Goal: Task Accomplishment & Management: Manage account settings

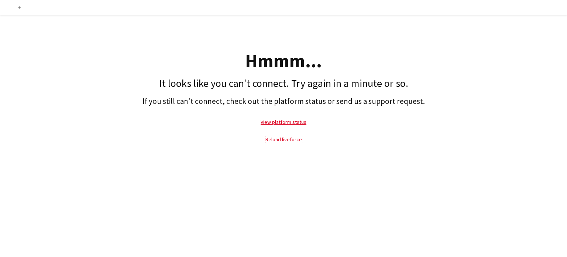
click at [282, 138] on link "Reload liveforce" at bounding box center [284, 139] width 37 height 7
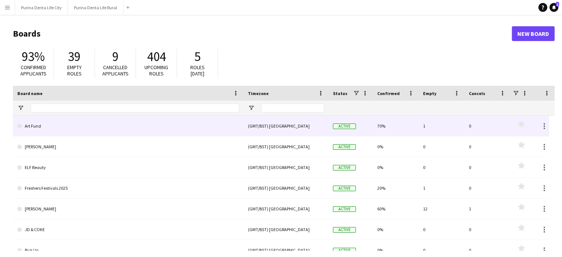
click at [29, 124] on link "Art Fund" at bounding box center [128, 126] width 222 height 21
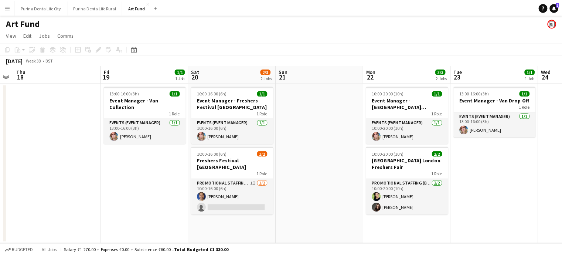
scroll to position [0, 306]
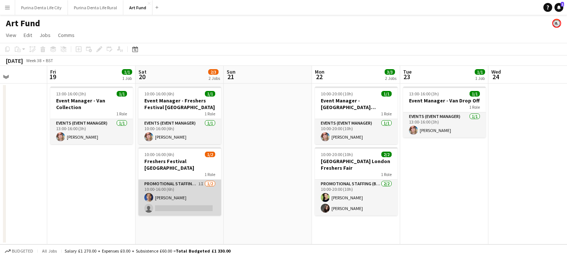
click at [170, 190] on app-card-role "Promotional Staffing (Brand Ambassadors) 1I 1/2 10:00-16:00 (6h) Robert Hackney…" at bounding box center [180, 197] width 83 height 36
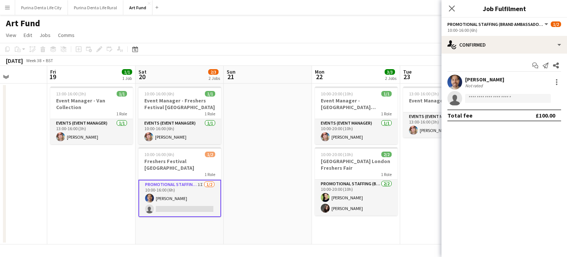
click at [480, 79] on div "Robert Hackney" at bounding box center [484, 79] width 39 height 7
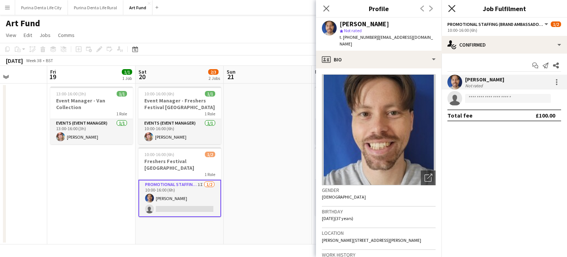
click at [449, 11] on icon at bounding box center [451, 8] width 7 height 7
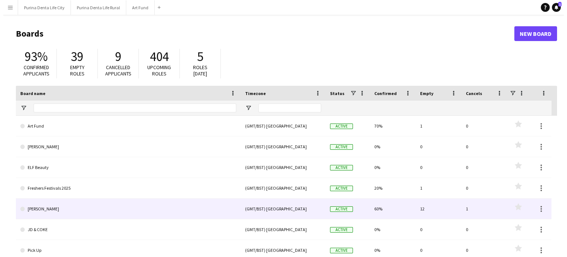
scroll to position [68, 0]
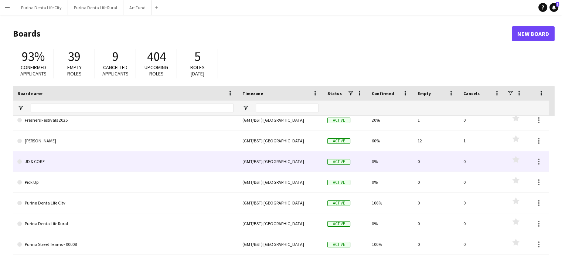
click at [37, 164] on link "JD & COKE" at bounding box center [125, 161] width 216 height 21
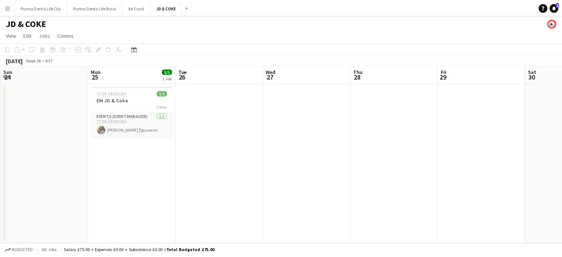
scroll to position [0, 173]
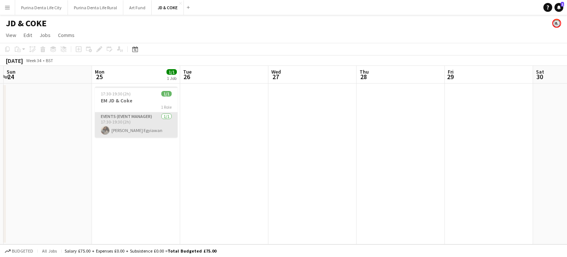
click at [134, 130] on app-card-role "Events (Event Manager) 1/1 17:30-19:30 (2h) Odilia Egyiawan" at bounding box center [136, 124] width 83 height 25
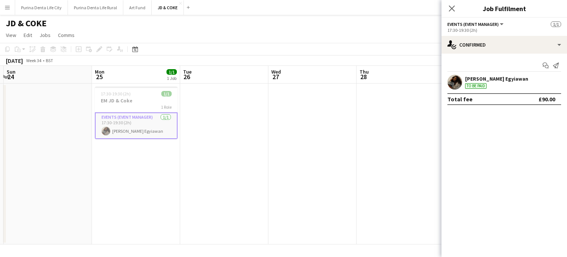
click at [495, 80] on div "Odilia Egyiawan" at bounding box center [496, 78] width 63 height 7
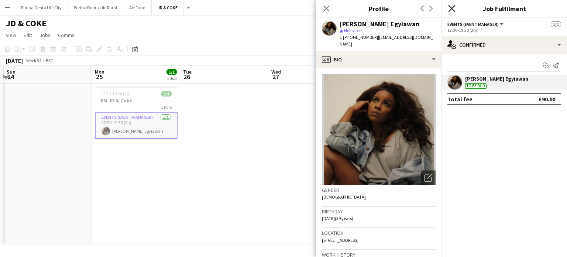
click at [451, 8] on icon "Close pop-in" at bounding box center [451, 8] width 7 height 7
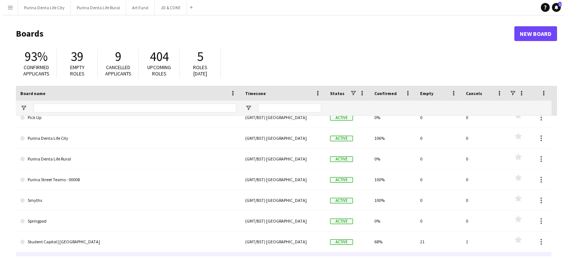
scroll to position [170, 0]
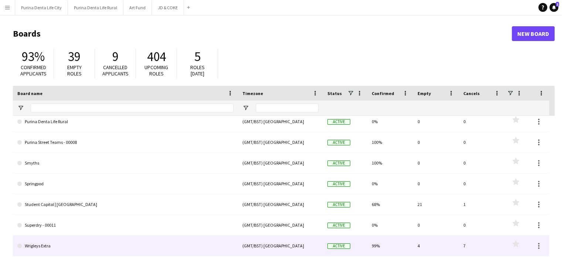
click at [45, 242] on link "Wrigleys Extra" at bounding box center [125, 245] width 216 height 21
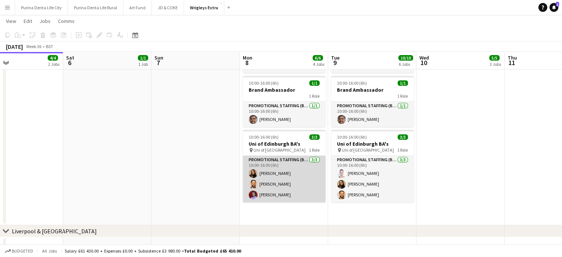
click at [281, 195] on app-card-role "Promotional Staffing (Brand Ambassadors) 3/3 10:00-16:00 (6h) Lara Fabiani Gare…" at bounding box center [284, 178] width 83 height 47
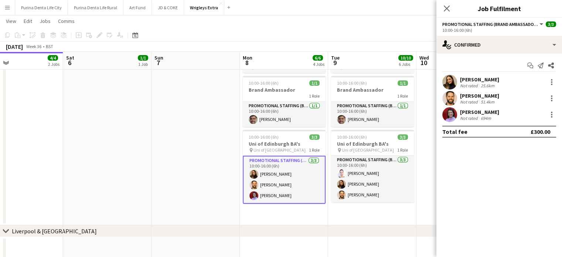
click at [481, 115] on div "694m" at bounding box center [485, 118] width 13 height 6
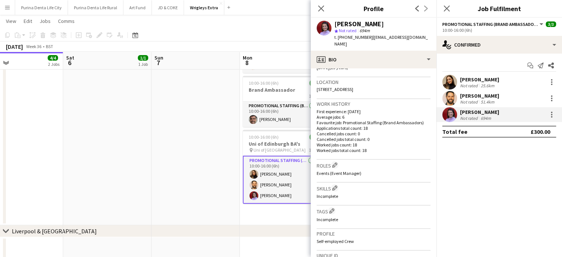
scroll to position [151, 0]
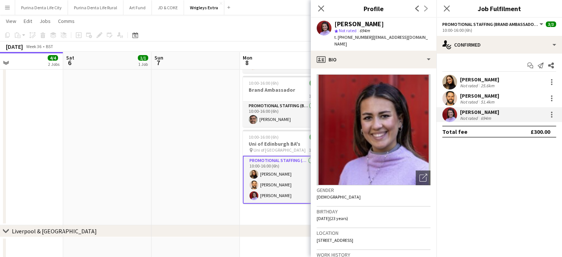
drag, startPoint x: 400, startPoint y: 23, endPoint x: 314, endPoint y: 18, distance: 86.6
click at [314, 18] on div "Rachel Adshead-Grant star Not rated 694m t. +447809330110 | rladsheadgrant@me.c…" at bounding box center [374, 34] width 126 height 33
copy div "Rachel Adshead-Grant"
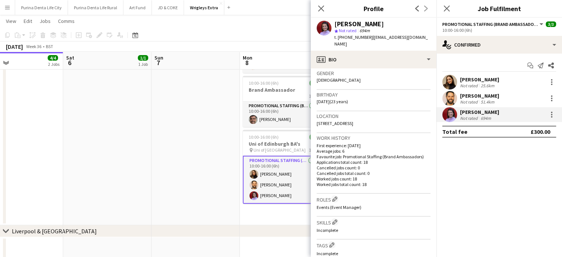
scroll to position [0, 0]
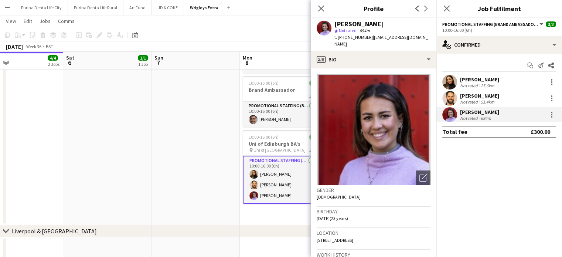
click at [477, 81] on div "Lara Fabiani" at bounding box center [479, 79] width 39 height 7
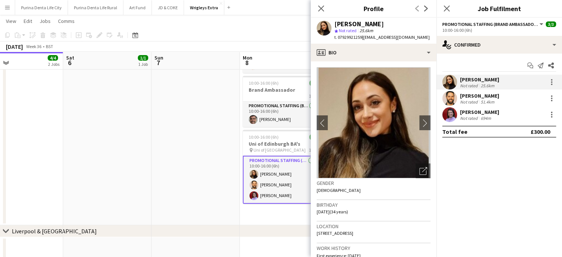
click at [393, 137] on img at bounding box center [374, 122] width 114 height 111
click at [469, 156] on mat-expansion-panel "check Confirmed Start chat Send notification Share Lara Fabiani Not rated 25.6k…" at bounding box center [499, 155] width 126 height 203
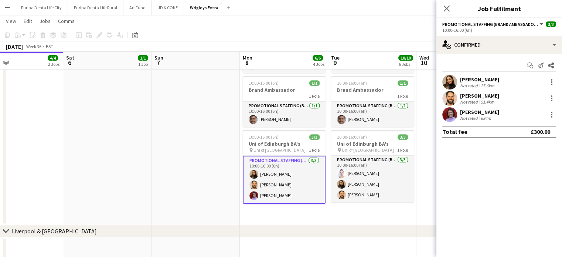
click at [476, 110] on div "Rachel Adshead-Grant" at bounding box center [479, 112] width 39 height 7
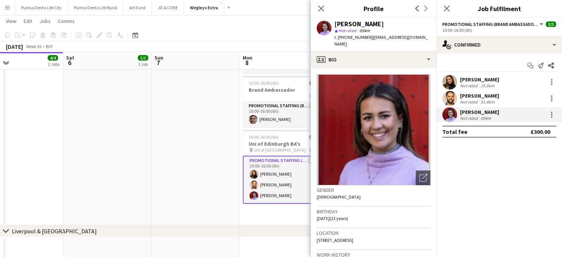
click at [348, 26] on div "Rachel Adshead-Grant" at bounding box center [358, 24] width 49 height 7
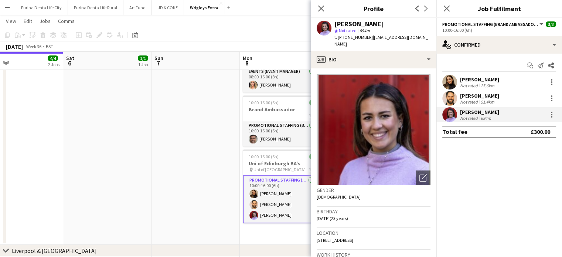
scroll to position [295, 0]
click at [341, 23] on div "Rachel Adshead-Grant" at bounding box center [358, 24] width 49 height 7
click at [554, 113] on div at bounding box center [551, 114] width 9 height 9
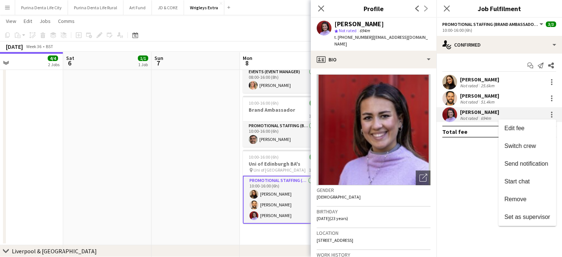
click at [473, 211] on div at bounding box center [281, 128] width 562 height 257
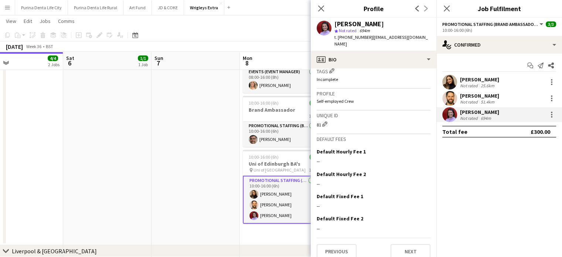
scroll to position [290, 0]
click at [8, 23] on span "View" at bounding box center [11, 21] width 10 height 7
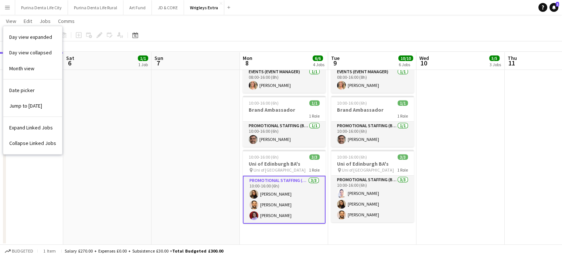
click at [2, 5] on button "Menu" at bounding box center [7, 7] width 15 height 15
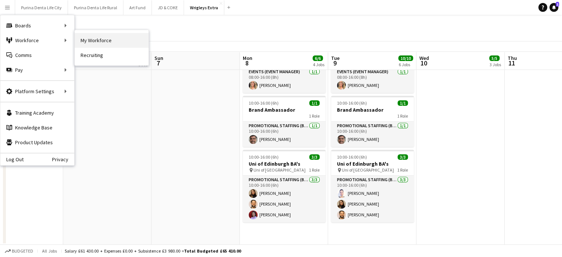
click at [98, 41] on link "My Workforce" at bounding box center [112, 40] width 74 height 15
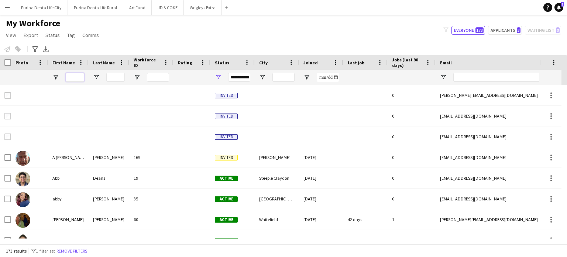
click at [71, 78] on input "First Name Filter Input" at bounding box center [75, 77] width 18 height 9
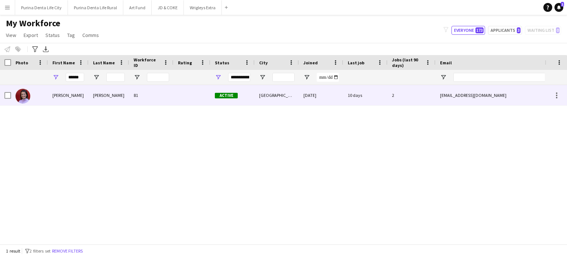
click at [76, 100] on div "Rachel" at bounding box center [68, 95] width 41 height 20
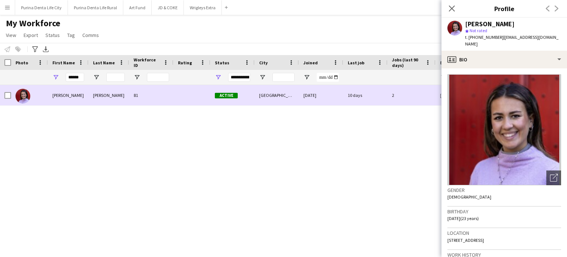
click at [76, 100] on div "Rachel" at bounding box center [68, 95] width 41 height 20
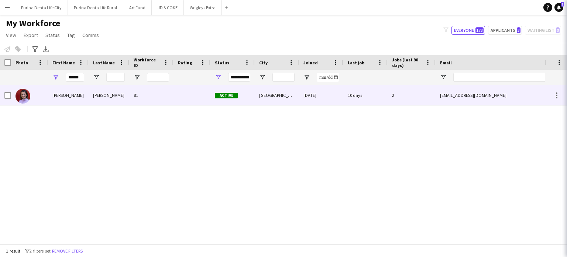
click at [76, 100] on div "Rachel" at bounding box center [68, 95] width 41 height 20
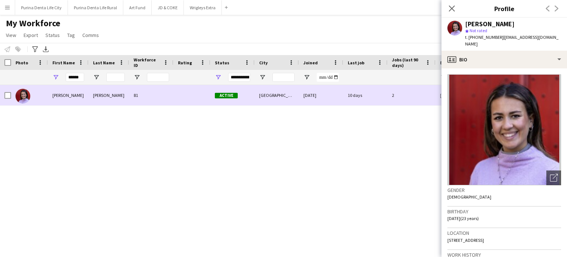
click at [26, 97] on img at bounding box center [23, 96] width 15 height 15
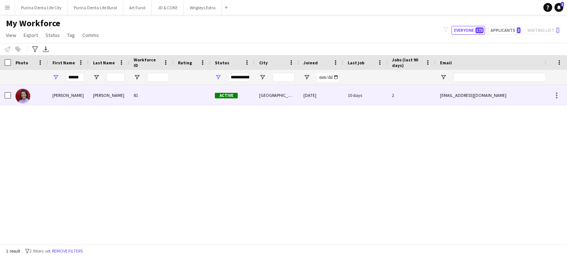
click at [89, 95] on div "Adshead-Grant" at bounding box center [109, 95] width 41 height 20
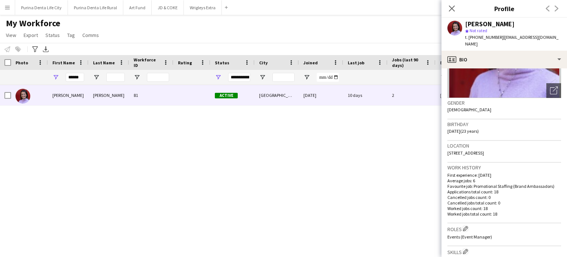
scroll to position [86, 0]
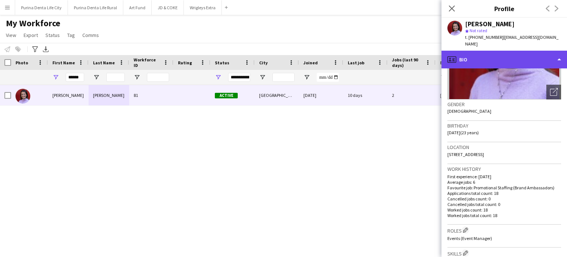
click at [562, 54] on div "profile Bio" at bounding box center [505, 60] width 126 height 18
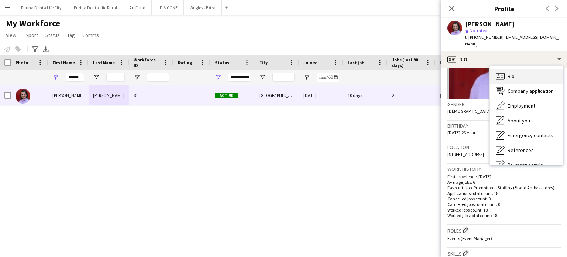
click at [535, 73] on div "Bio Bio" at bounding box center [526, 76] width 73 height 15
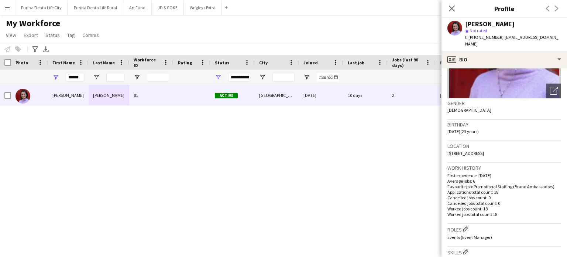
scroll to position [0, 0]
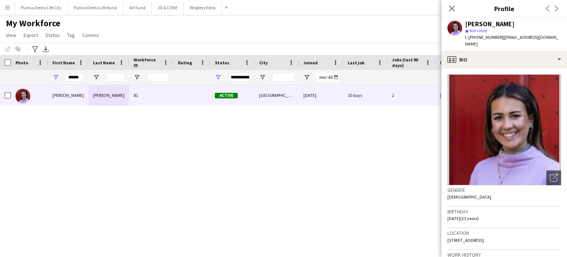
click at [375, 179] on div "Rachel Adshead-Grant 81 Active Edinburgh 29-07-2025 10 days 2 rladsheadgrant@me…" at bounding box center [272, 161] width 545 height 153
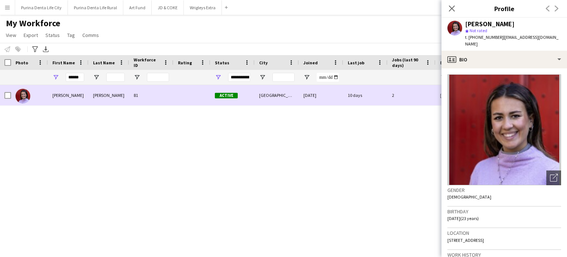
click at [394, 95] on div "2" at bounding box center [412, 95] width 48 height 20
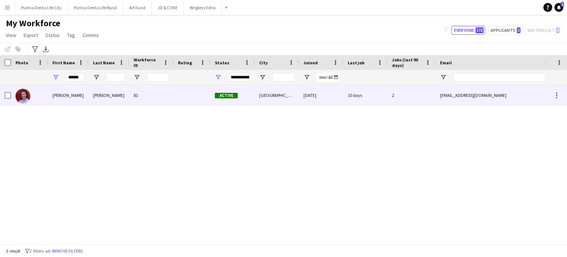
click at [394, 95] on div "2" at bounding box center [412, 95] width 48 height 20
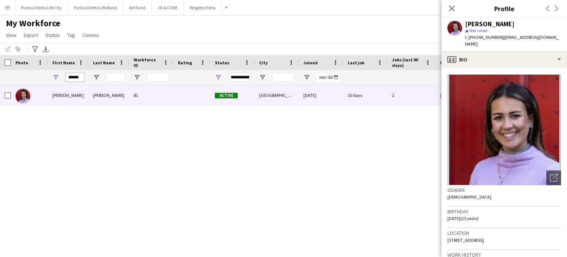
click at [71, 77] on input "******" at bounding box center [75, 77] width 18 height 9
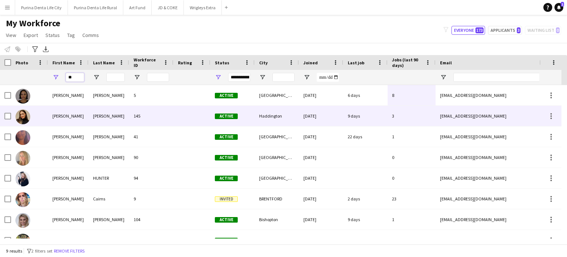
type input "**"
click at [61, 122] on div "Lara" at bounding box center [68, 116] width 41 height 20
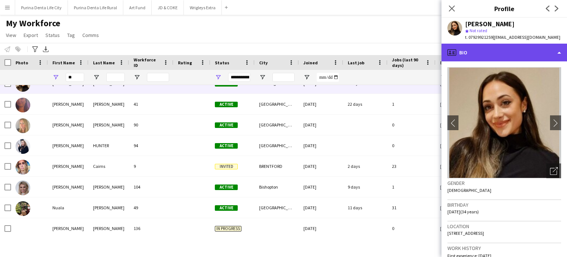
click at [461, 48] on div "profile Bio" at bounding box center [505, 53] width 126 height 18
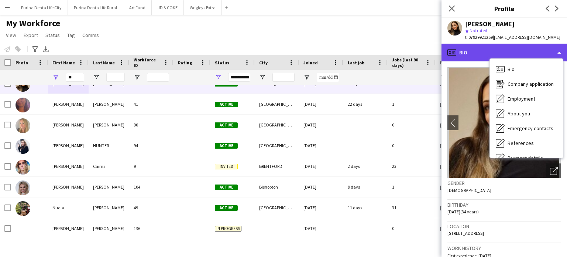
click at [461, 48] on div "profile Bio" at bounding box center [505, 53] width 126 height 18
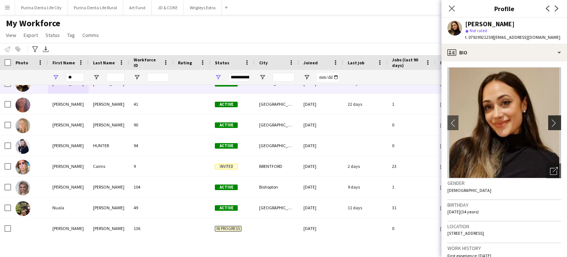
click at [551, 120] on app-icon "chevron-right" at bounding box center [555, 123] width 11 height 8
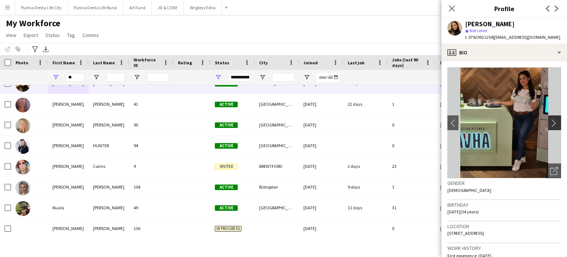
click at [551, 120] on app-icon "chevron-right" at bounding box center [555, 123] width 11 height 8
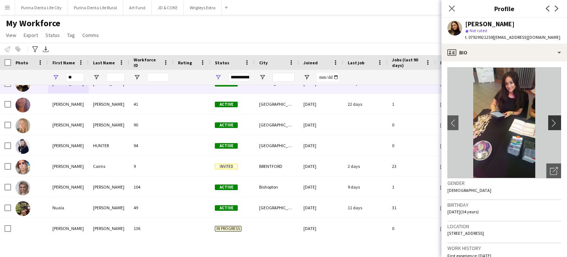
click at [551, 120] on app-icon "chevron-right" at bounding box center [555, 123] width 11 height 8
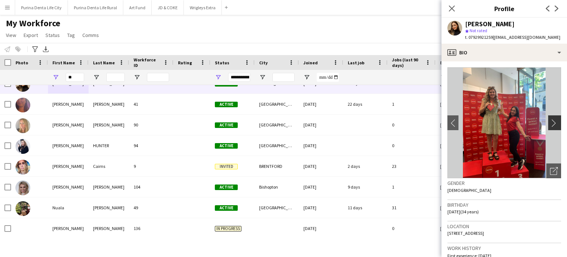
click at [551, 120] on app-icon "chevron-right" at bounding box center [555, 123] width 11 height 8
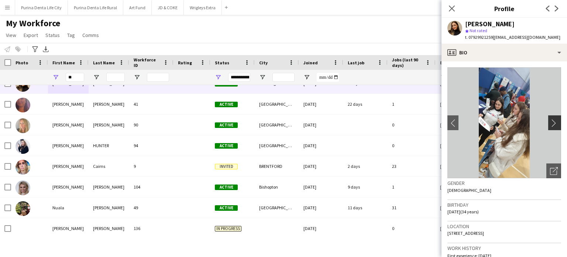
click at [551, 120] on app-icon "chevron-right" at bounding box center [555, 123] width 11 height 8
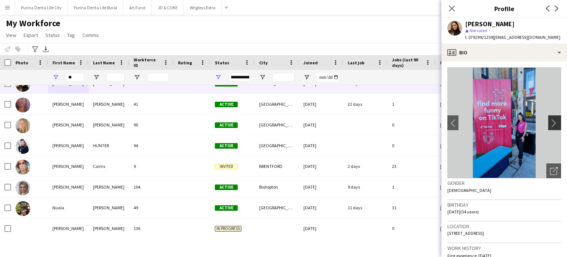
click at [551, 120] on app-icon "chevron-right" at bounding box center [555, 123] width 11 height 8
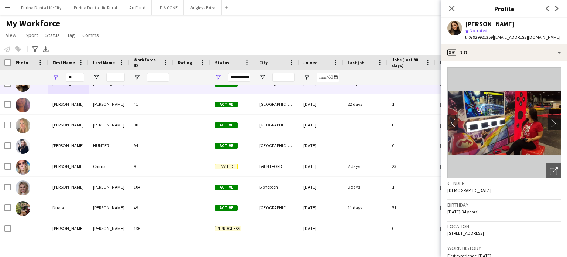
click at [551, 120] on app-icon "chevron-right" at bounding box center [555, 123] width 11 height 8
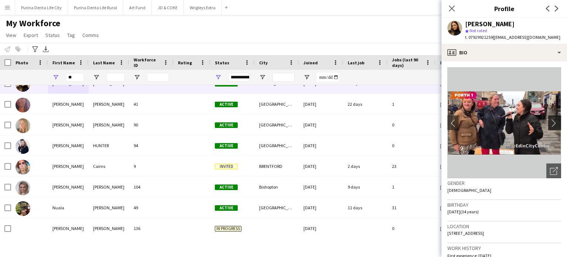
click at [551, 120] on app-icon "chevron-right" at bounding box center [555, 123] width 11 height 8
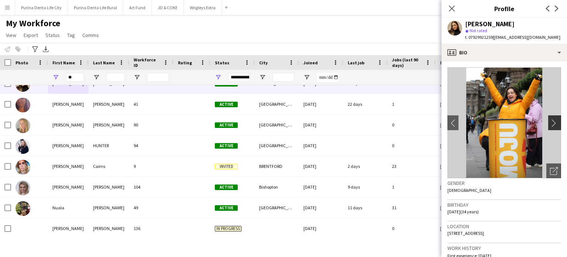
click at [551, 120] on app-icon "chevron-right" at bounding box center [555, 123] width 11 height 8
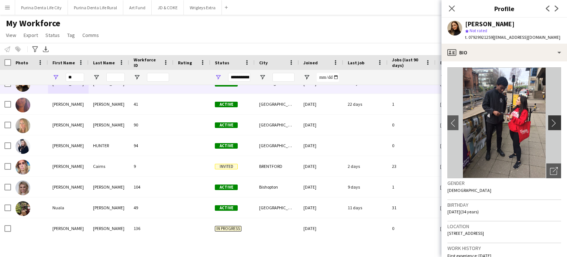
click at [551, 120] on app-icon "chevron-right" at bounding box center [555, 123] width 11 height 8
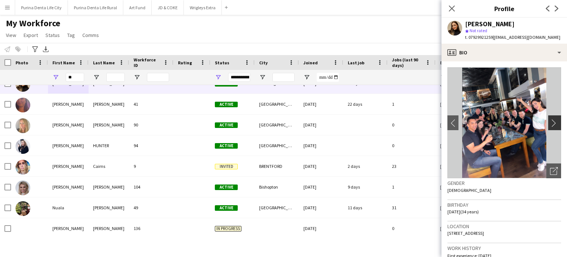
click at [551, 120] on app-icon "chevron-right" at bounding box center [555, 123] width 11 height 8
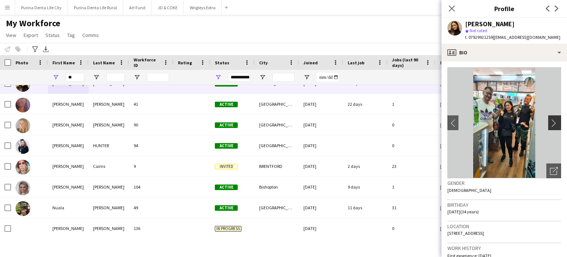
click at [551, 120] on app-icon "chevron-right" at bounding box center [555, 123] width 11 height 8
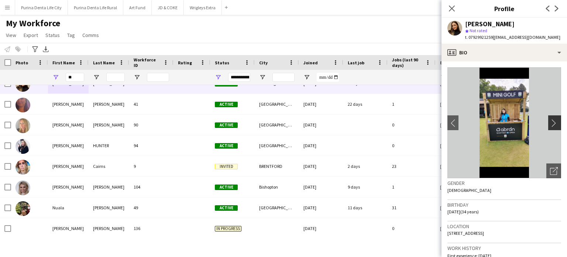
click at [551, 120] on app-icon "chevron-right" at bounding box center [555, 123] width 11 height 8
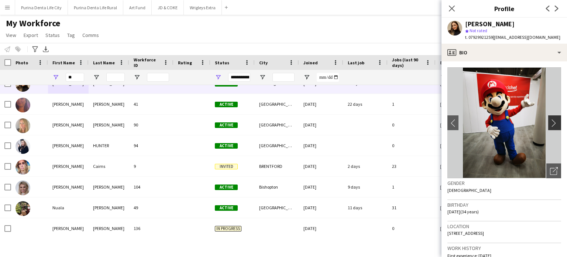
click at [551, 120] on app-icon "chevron-right" at bounding box center [555, 123] width 11 height 8
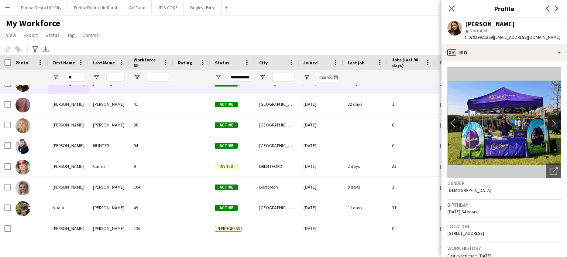
click at [551, 120] on app-icon "chevron-right" at bounding box center [555, 123] width 11 height 8
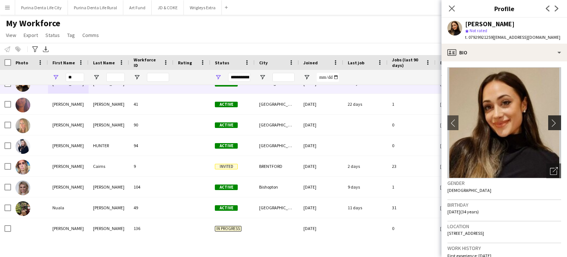
click at [551, 120] on app-icon "chevron-right" at bounding box center [555, 123] width 11 height 8
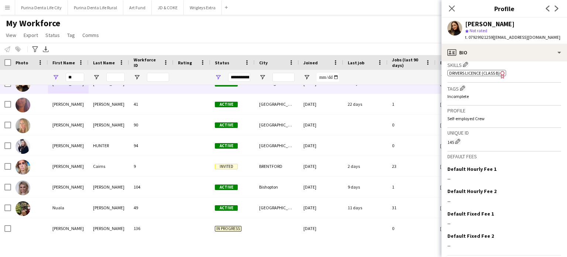
scroll to position [302, 0]
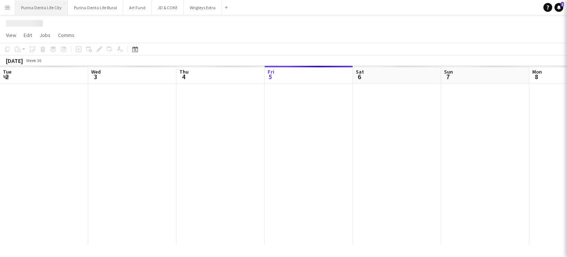
scroll to position [0, 177]
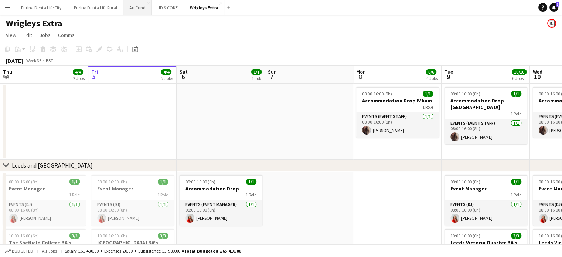
click at [136, 5] on button "Art Fund Close" at bounding box center [137, 7] width 28 height 14
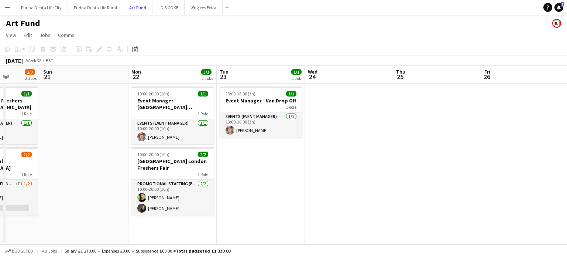
scroll to position [0, 223]
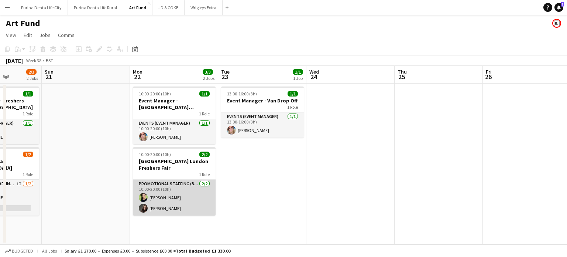
click at [185, 202] on app-card-role "Promotional Staffing (Brand Ambassadors) 2/2 10:00-20:00 (10h) Azariah Richmond…" at bounding box center [174, 197] width 83 height 36
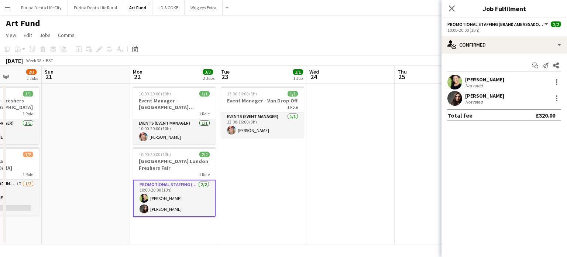
click at [484, 78] on div "Azariah Richmond" at bounding box center [484, 79] width 39 height 7
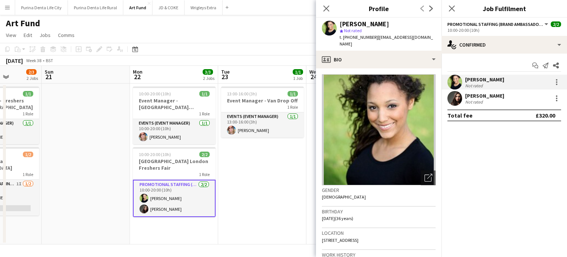
click at [486, 95] on div "Alessandra Altieri" at bounding box center [484, 95] width 39 height 7
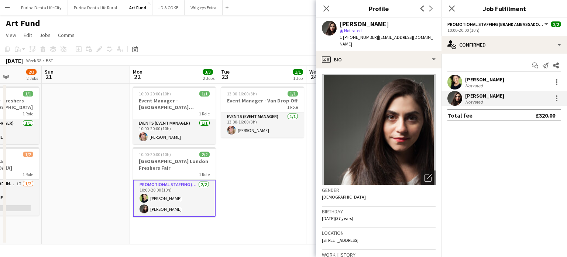
click at [480, 82] on div "Azariah Richmond" at bounding box center [484, 79] width 39 height 7
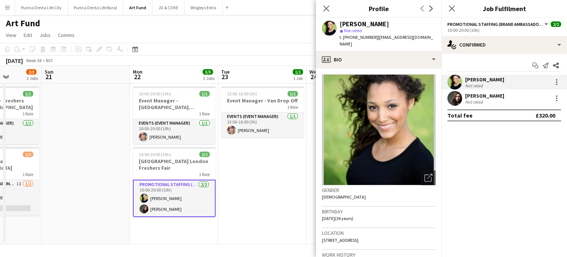
click at [372, 23] on div "Azariah Richmond" at bounding box center [364, 24] width 49 height 7
copy div "Azariah Richmond"
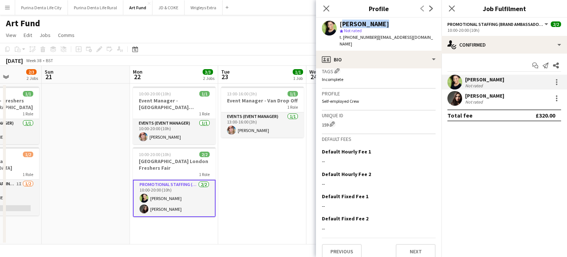
scroll to position [0, 0]
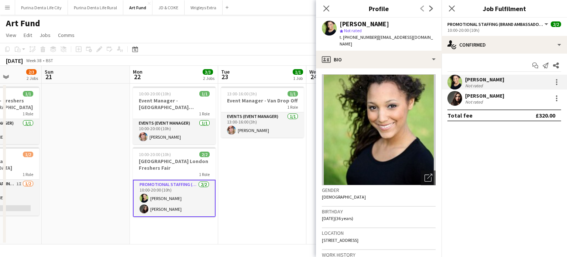
click at [500, 98] on div "Alessandra Altieri" at bounding box center [484, 95] width 39 height 7
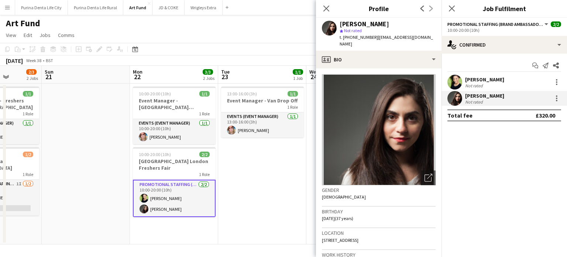
drag, startPoint x: 394, startPoint y: 24, endPoint x: 336, endPoint y: 29, distance: 58.6
click at [336, 29] on div "Alessandra Altieri star Not rated t. +447943025659 | alealtieri@hotmail.com" at bounding box center [379, 34] width 126 height 33
copy div "Alessandra Altieri"
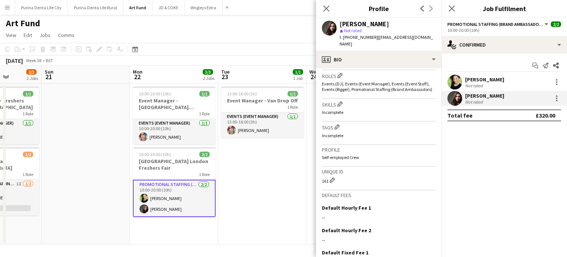
scroll to position [296, 0]
